Goal: Find contact information: Find contact information

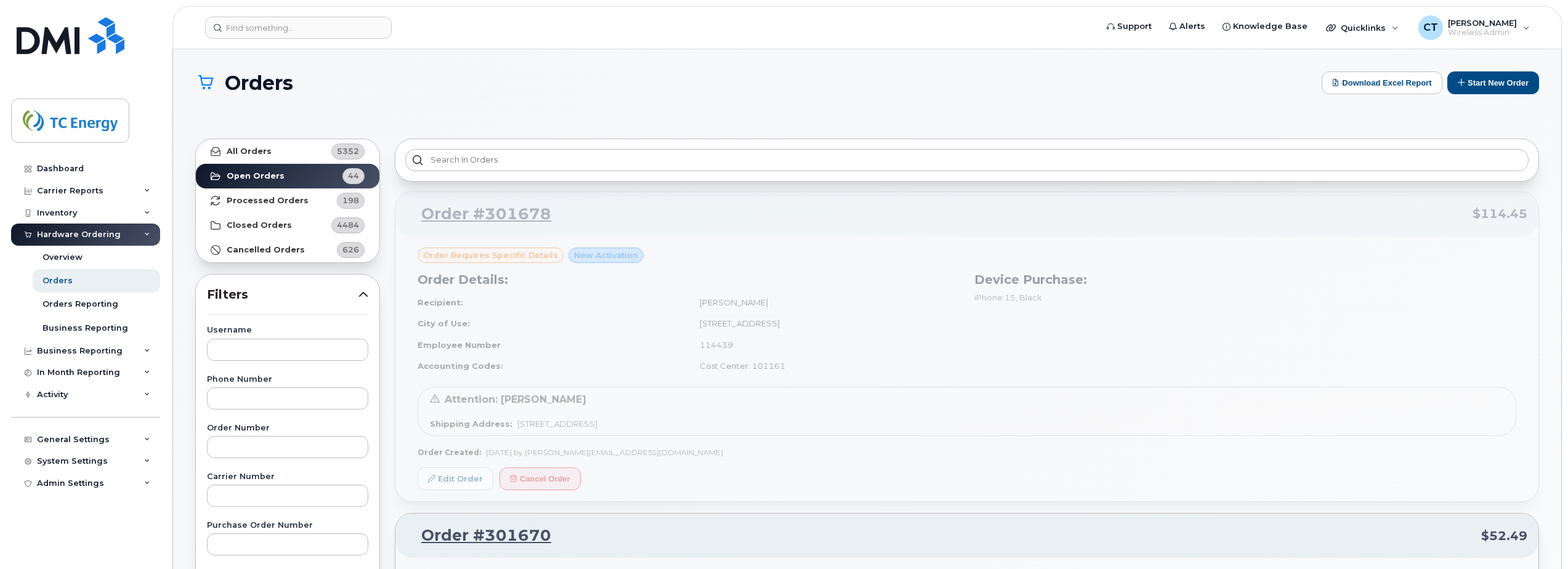
click at [285, 10] on header "Support Alerts Knowledge Base Quicklinks Suspend / Cancel Device Change SIM Car…" at bounding box center [867, 27] width 1390 height 43
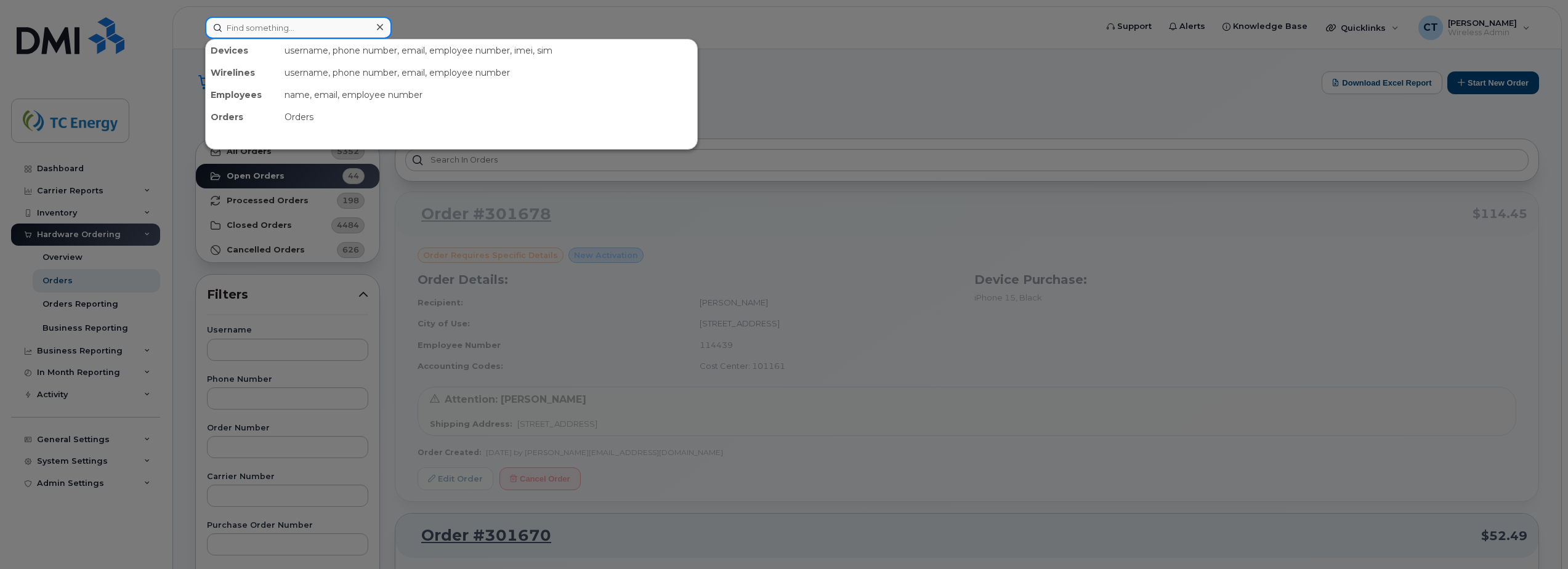
click at [277, 24] on input at bounding box center [298, 27] width 187 height 22
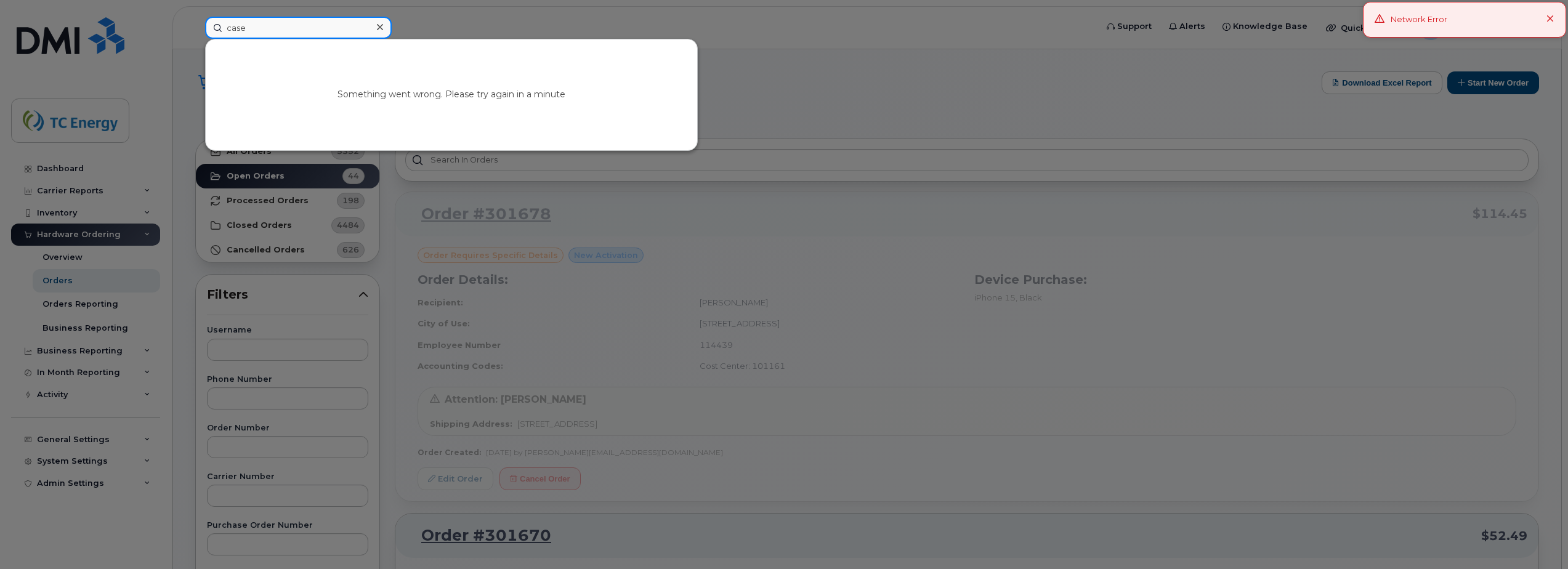
type input "case"
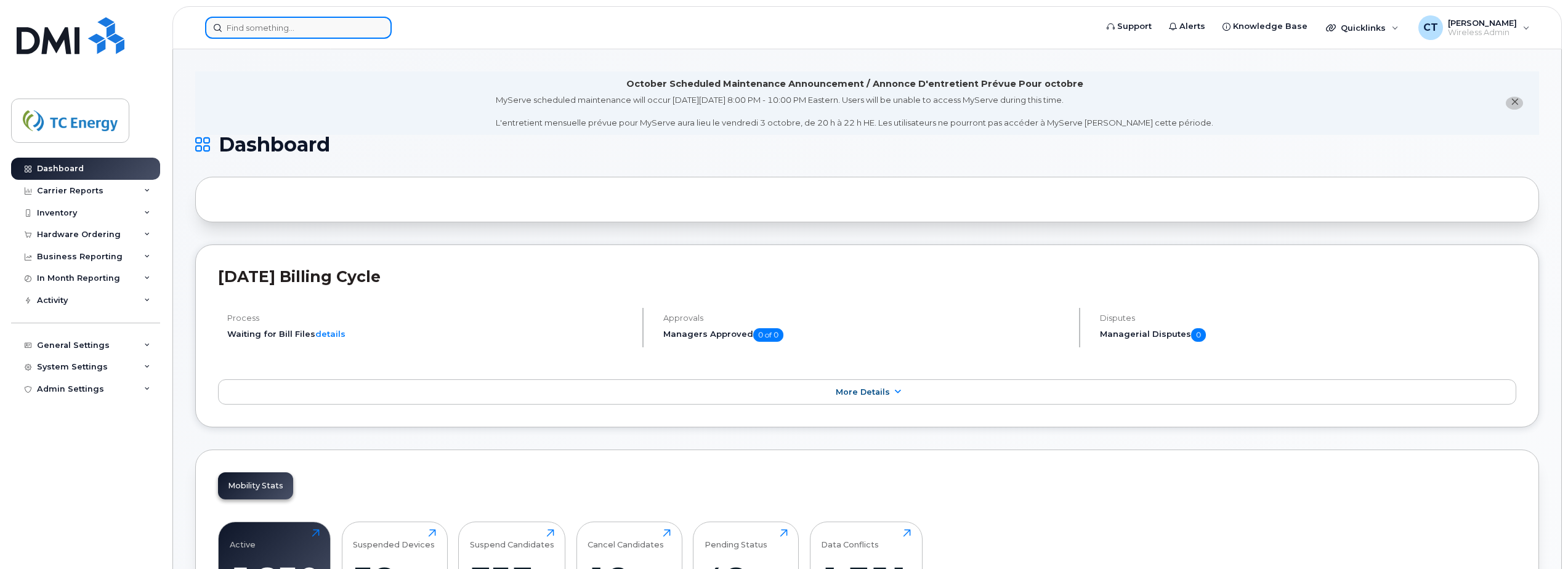
click at [333, 31] on input at bounding box center [298, 27] width 187 height 22
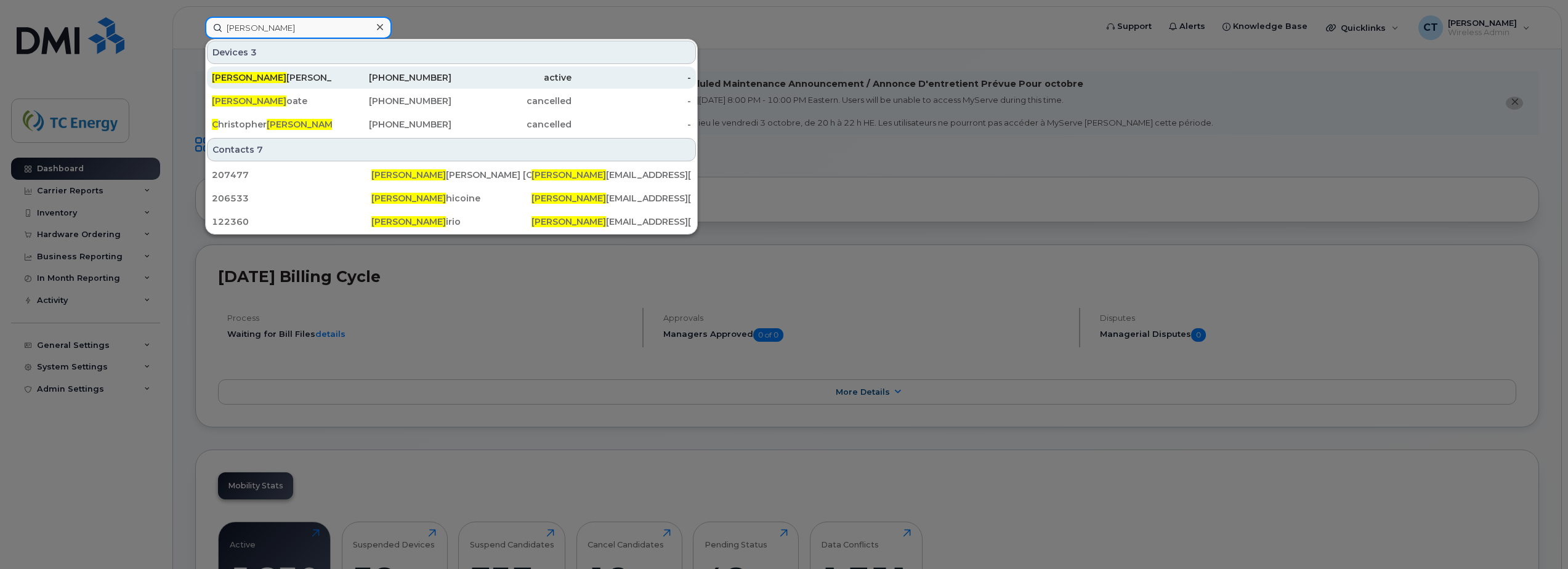
type input "casey c"
click at [485, 76] on div "active" at bounding box center [511, 77] width 120 height 12
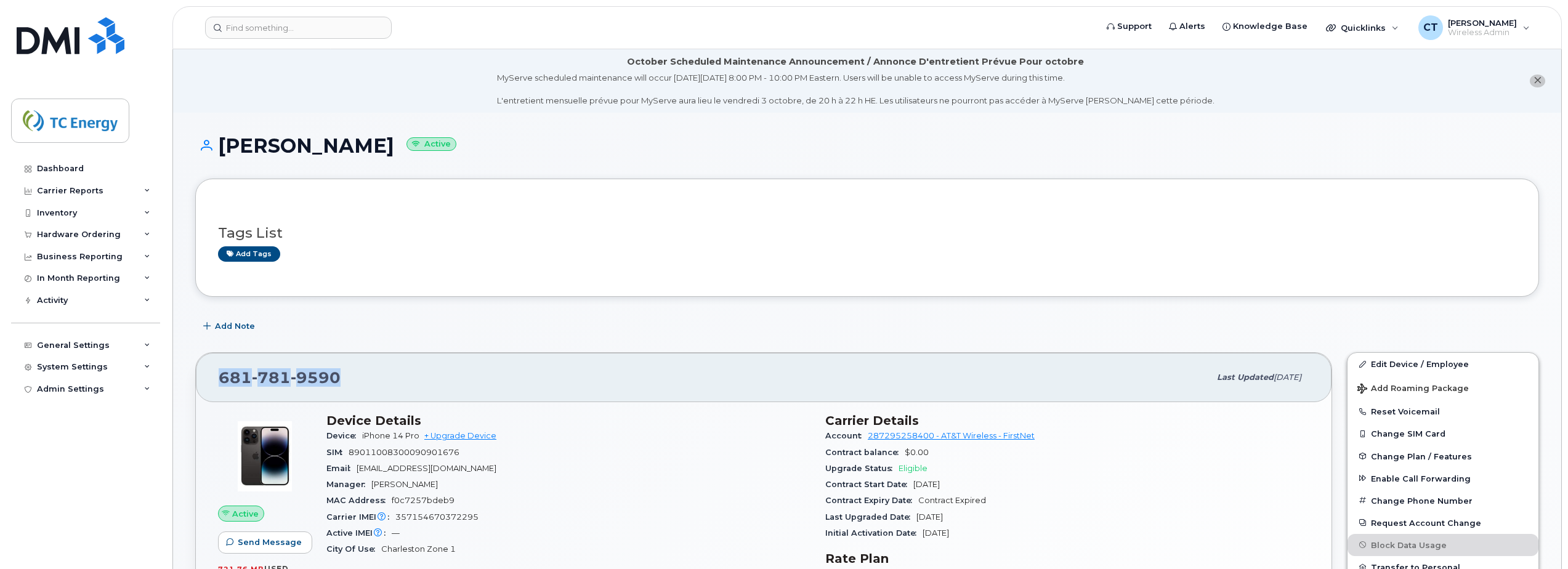
drag, startPoint x: 343, startPoint y: 383, endPoint x: 222, endPoint y: 374, distance: 121.3
click at [222, 374] on div "[PHONE_NUMBER]" at bounding box center [714, 377] width 991 height 26
copy span "[PHONE_NUMBER]"
